Goal: Check status

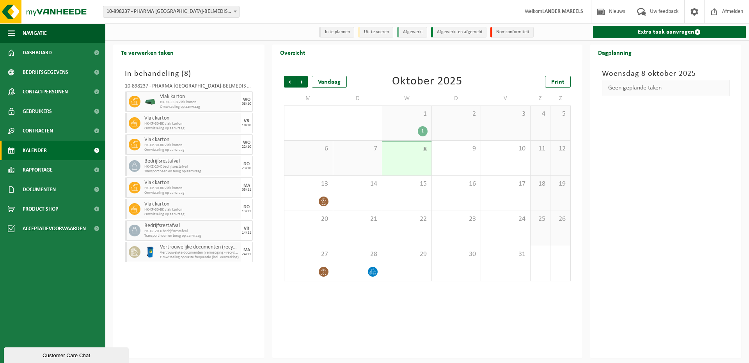
click at [219, 338] on div "In behandeling ( 8 ) 10-898237 - PHARMA BELGIUM-BELMEDIS ZWIJNAARDE - ZWIJNAARD…" at bounding box center [188, 209] width 151 height 298
click at [237, 9] on span at bounding box center [235, 11] width 8 height 10
click at [265, 15] on div "Vestiging: 10-898237 - PHARMA BELGIUM-BELMEDIS ZWIJNAARDE - ZWIJNAARDE 10-89823…" at bounding box center [374, 12] width 749 height 24
click at [293, 300] on div "Vorige Volgende Vandaag [DATE] Print M D W D V Z Z 29 1 30 2 1 1 2 3 4 5 6 7 8 …" at bounding box center [427, 209] width 310 height 298
click at [432, 331] on div "Vorige Volgende Vandaag [DATE] Print M D W D V Z Z 29 1 30 2 1 1 2 3 4 5 6 7 8 …" at bounding box center [427, 209] width 310 height 298
